Goal: Task Accomplishment & Management: Manage account settings

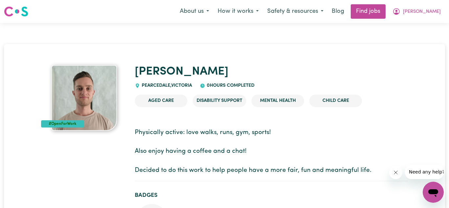
click at [68, 100] on img at bounding box center [84, 98] width 66 height 66
click at [23, 15] on img at bounding box center [16, 12] width 24 height 12
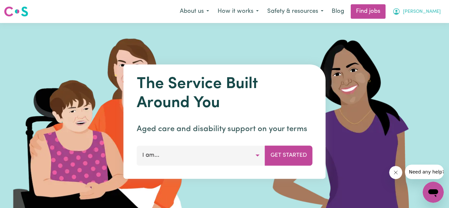
click at [428, 13] on button "[PERSON_NAME]" at bounding box center [416, 12] width 57 height 14
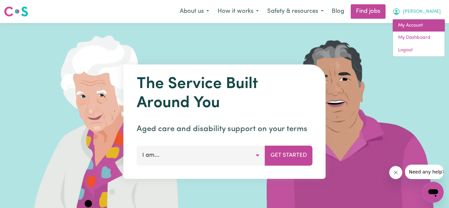
click at [416, 26] on link "My Account" at bounding box center [419, 25] width 52 height 12
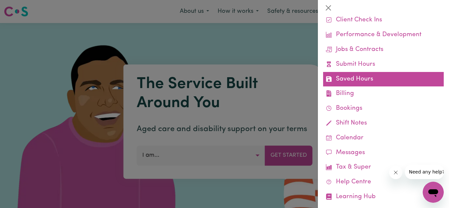
scroll to position [49, 0]
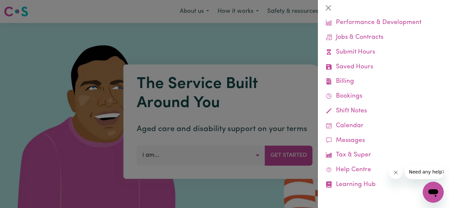
click at [293, 47] on div at bounding box center [224, 104] width 449 height 208
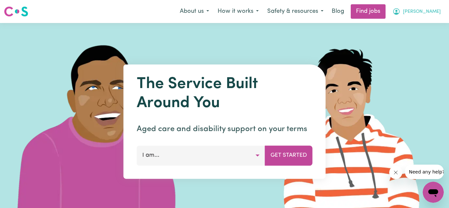
click at [400, 13] on icon "My Account" at bounding box center [396, 11] width 7 height 7
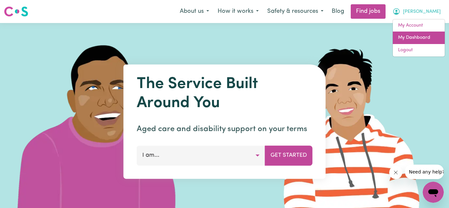
click at [412, 40] on link "My Dashboard" at bounding box center [419, 38] width 52 height 12
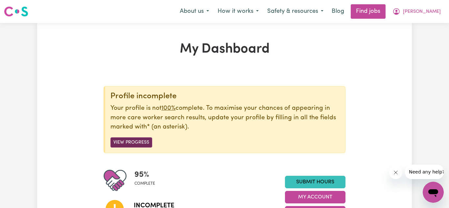
click at [133, 140] on button "View Progress" at bounding box center [132, 142] width 42 height 10
click at [145, 142] on button "View Progress" at bounding box center [132, 142] width 42 height 10
click at [143, 141] on button "View Progress" at bounding box center [132, 142] width 42 height 10
click at [132, 143] on button "View Progress" at bounding box center [132, 142] width 42 height 10
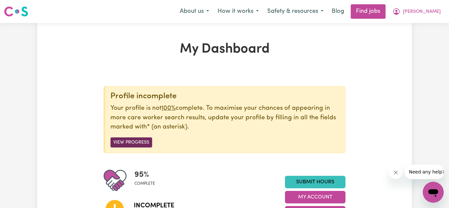
click at [132, 143] on button "View Progress" at bounding box center [132, 142] width 42 height 10
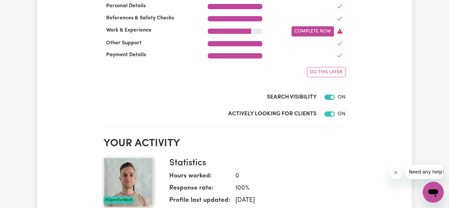
scroll to position [270, 0]
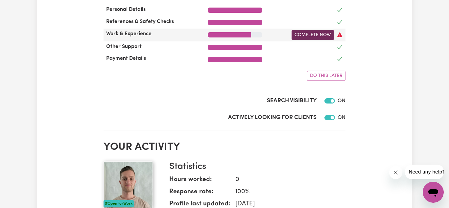
click at [305, 34] on link "Complete Now" at bounding box center [313, 35] width 42 height 10
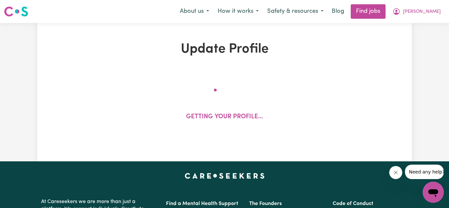
select select "2022"
select select "2025"
select select "Certificate III (Individual Support)"
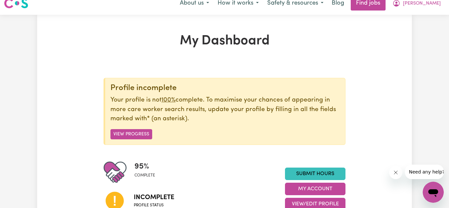
scroll to position [9, 0]
